Goal: Task Accomplishment & Management: Use online tool/utility

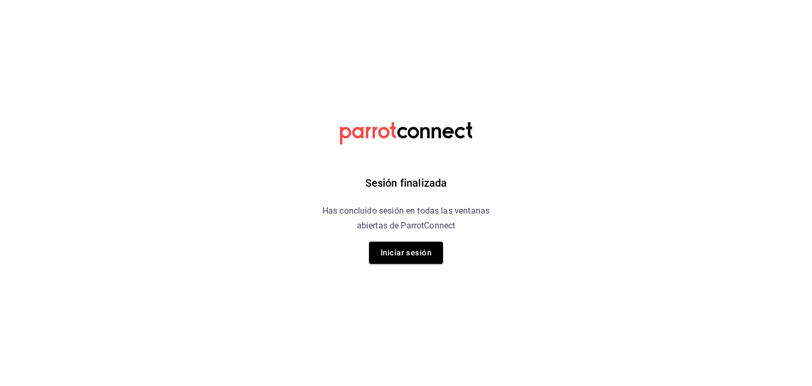
click at [388, 265] on div "Sesión finalizada Has concluido sesión en todas las ventanas abiertas de Parrot…" at bounding box center [406, 193] width 267 height 386
click at [388, 254] on button "Iniciar sesión" at bounding box center [406, 253] width 74 height 22
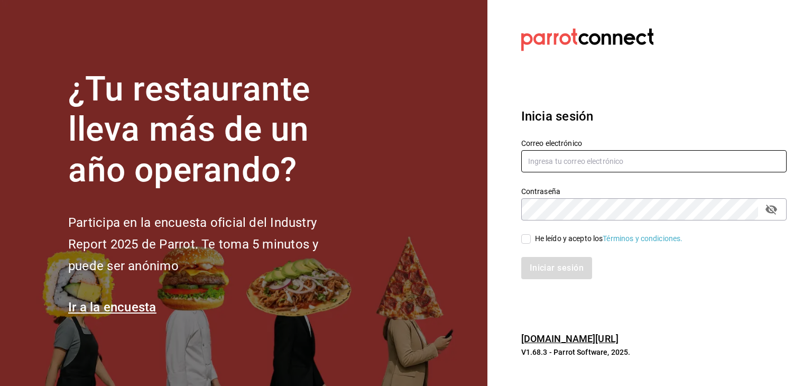
type input "roberto@greenrhino.mx"
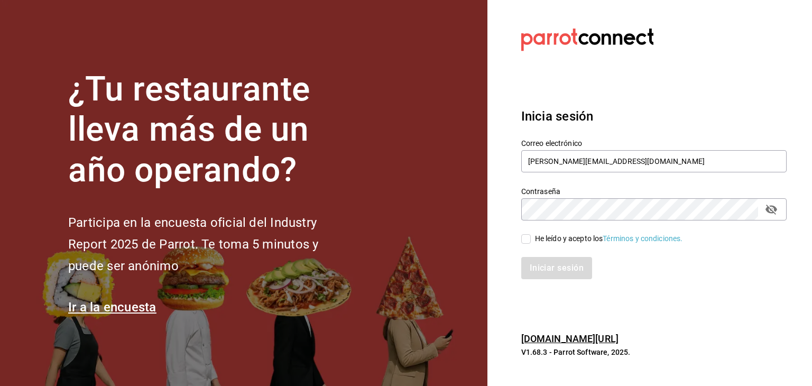
click at [524, 242] on input "He leído y acepto los Términos y condiciones." at bounding box center [526, 239] width 10 height 10
checkbox input "true"
click at [540, 273] on button "Iniciar sesión" at bounding box center [557, 268] width 72 height 22
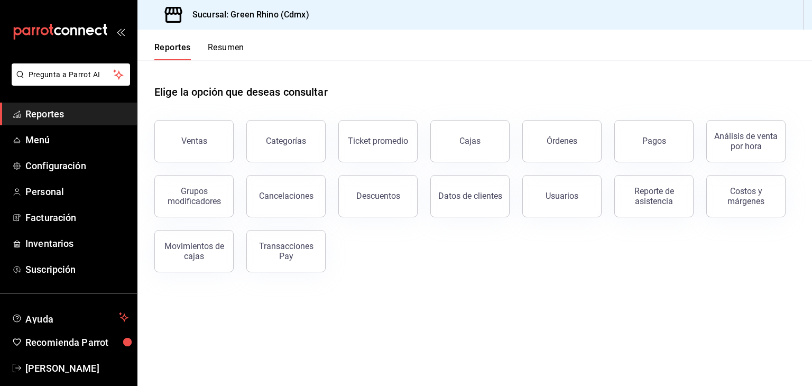
click at [637, 140] on button "Pagos" at bounding box center [653, 141] width 79 height 42
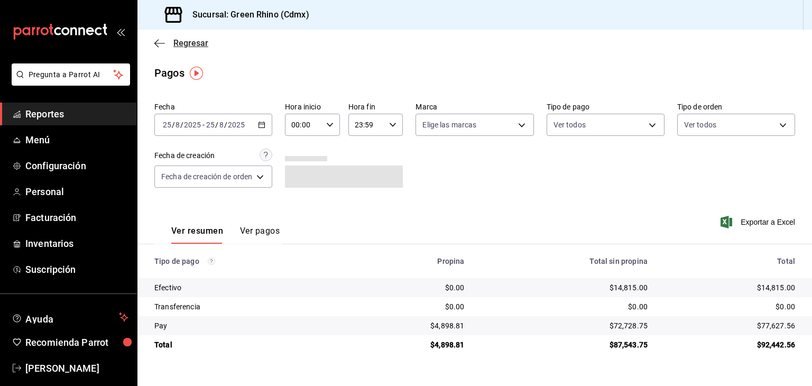
click at [178, 44] on span "Regresar" at bounding box center [190, 43] width 35 height 10
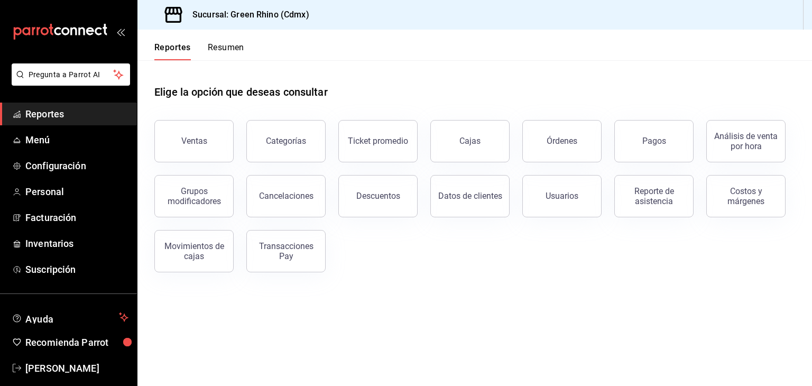
click at [228, 41] on div "Reportes Resumen" at bounding box center [190, 45] width 107 height 31
click at [225, 48] on button "Resumen" at bounding box center [226, 51] width 36 height 18
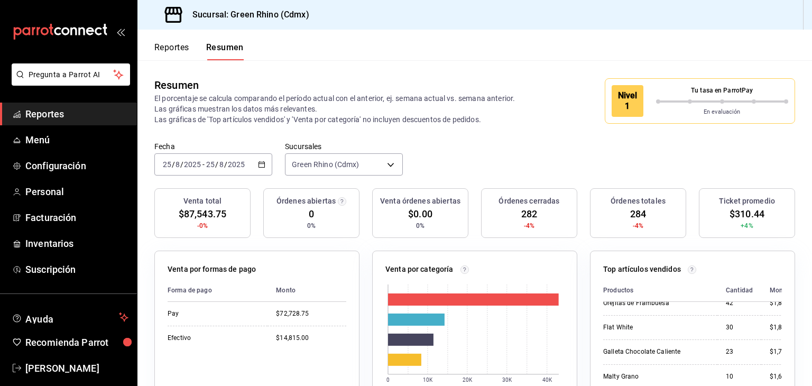
click at [177, 55] on button "Reportes" at bounding box center [171, 51] width 35 height 18
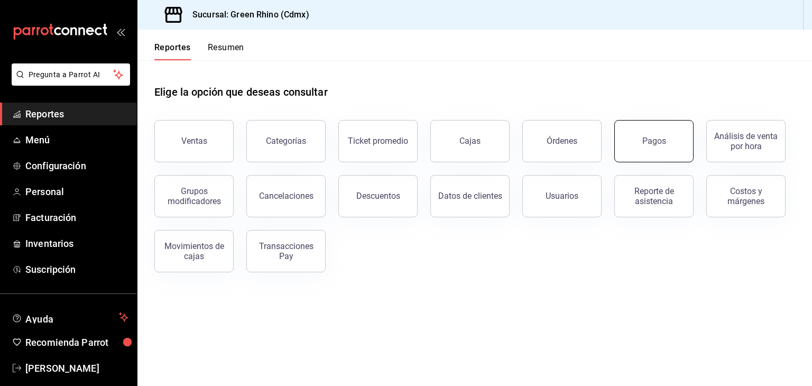
click at [643, 142] on div "Pagos" at bounding box center [654, 141] width 24 height 10
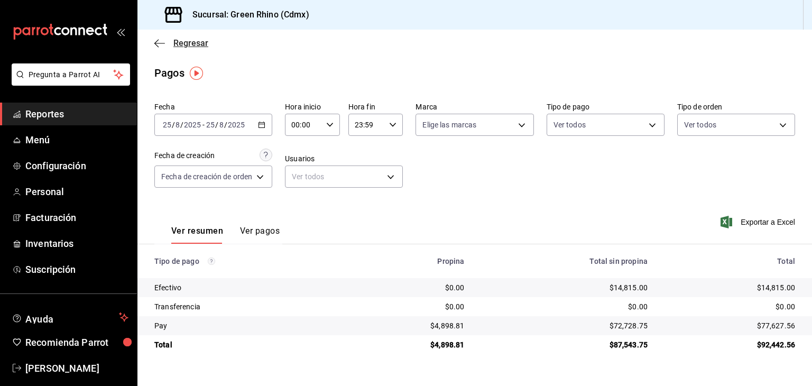
click at [196, 43] on span "Regresar" at bounding box center [190, 43] width 35 height 10
